Goal: Information Seeking & Learning: Learn about a topic

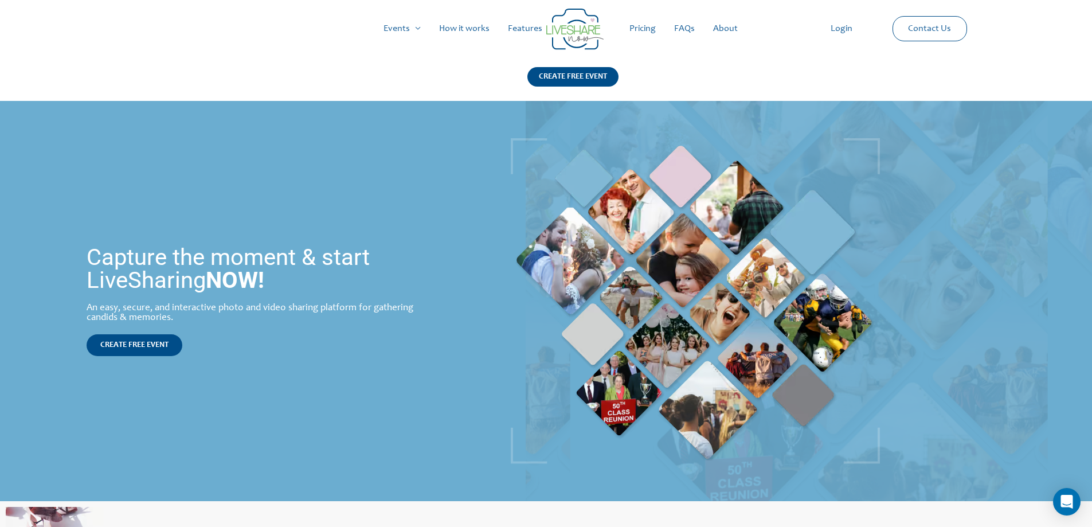
click at [458, 28] on link "How it works" at bounding box center [464, 28] width 69 height 37
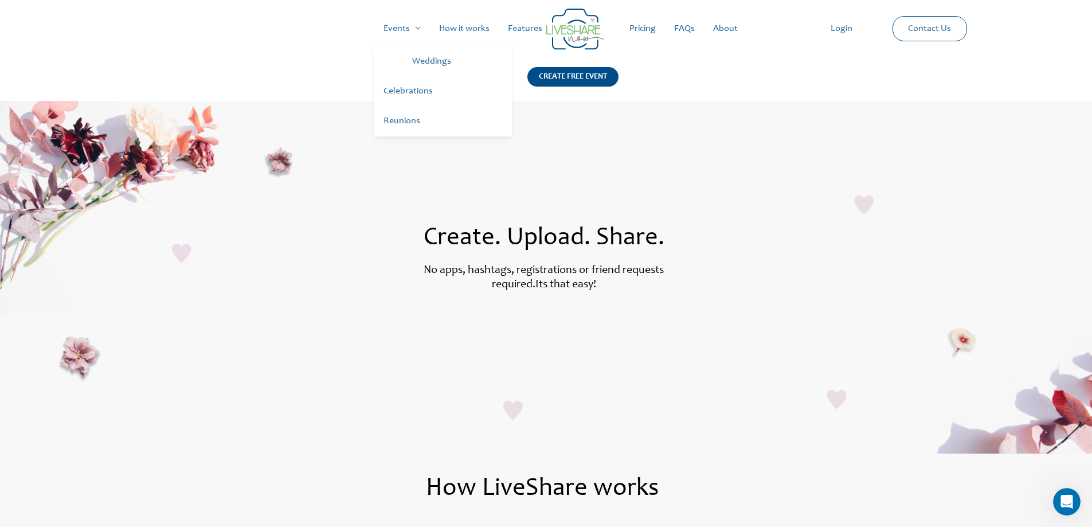
click at [429, 62] on link "Weddings" at bounding box center [457, 62] width 109 height 30
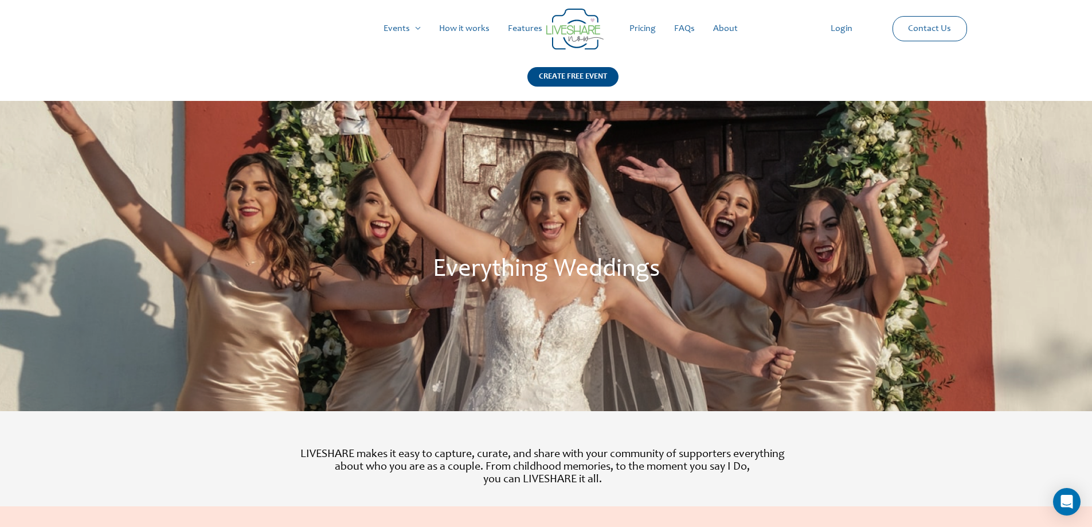
click at [645, 31] on link "Pricing" at bounding box center [642, 28] width 45 height 37
